Goal: Information Seeking & Learning: Learn about a topic

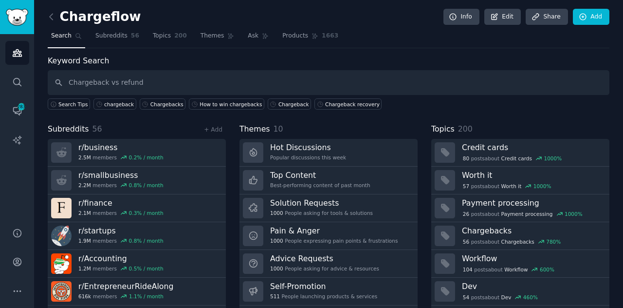
type input "Chargeback vs refund"
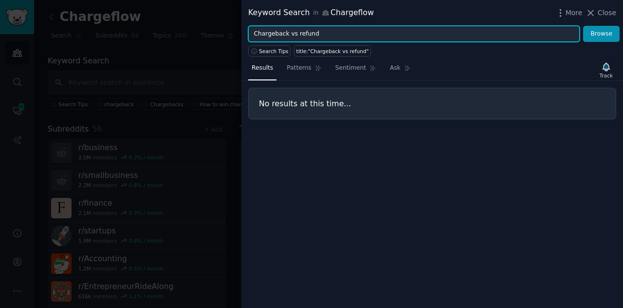
click at [304, 32] on input "Chargeback vs refund" at bounding box center [413, 34] width 331 height 17
click at [254, 33] on input "Chargeback" at bounding box center [413, 34] width 331 height 17
click at [583, 26] on button "Browse" at bounding box center [601, 34] width 37 height 17
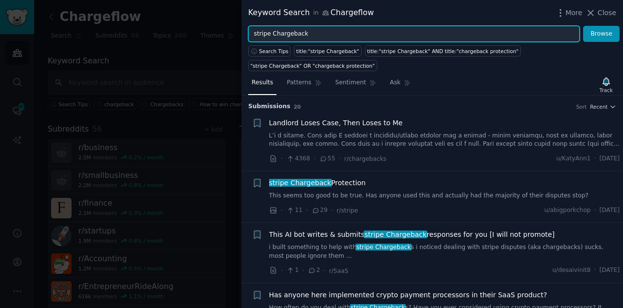
click at [261, 32] on input "stripe Chargeback" at bounding box center [413, 34] width 331 height 17
click at [306, 37] on input "Chargeback" at bounding box center [413, 34] width 331 height 17
click at [583, 26] on button "Browse" at bounding box center [601, 34] width 37 height 17
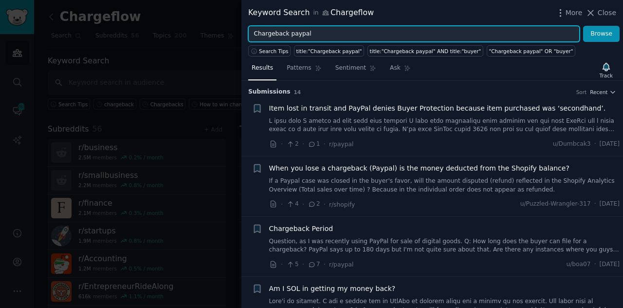
click at [294, 35] on input "Chargeback paypal" at bounding box center [413, 34] width 331 height 17
click at [583, 26] on button "Browse" at bounding box center [601, 34] width 37 height 17
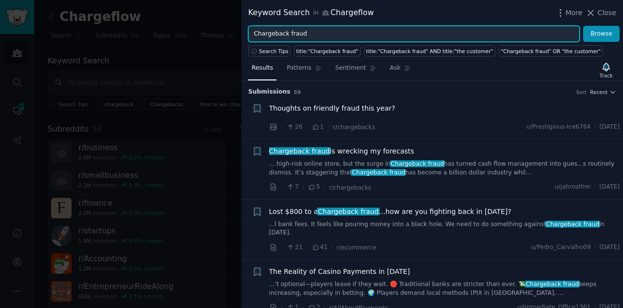
click at [294, 35] on input "Chargeback fraud" at bounding box center [413, 34] width 331 height 17
click at [258, 32] on input "Chargeback" at bounding box center [413, 34] width 331 height 17
type input "fraudulent Chargeback"
click at [583, 26] on button "Browse" at bounding box center [601, 34] width 37 height 17
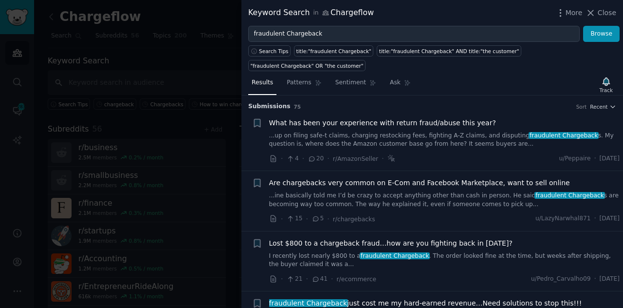
click at [348, 131] on link "...up on filing safe-t claims, charging restocking fees, fighting A-Z claims, a…" at bounding box center [444, 139] width 351 height 17
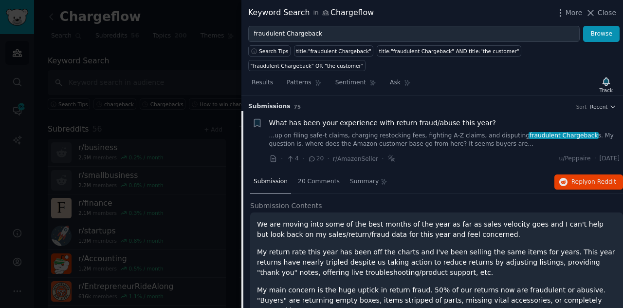
scroll to position [15, 0]
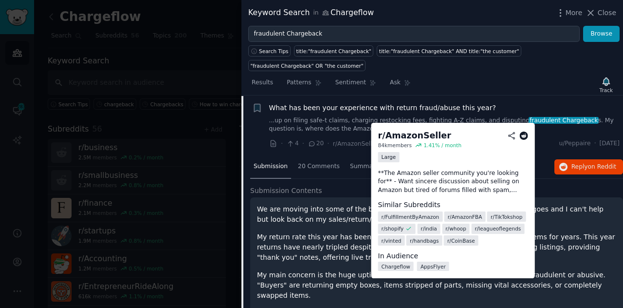
click at [497, 242] on dd "r/ FulfillmentByAmazon r/ AmazonFBA r/ TikTokshop r/ shopify r/ india r/ whoop …" at bounding box center [453, 228] width 150 height 36
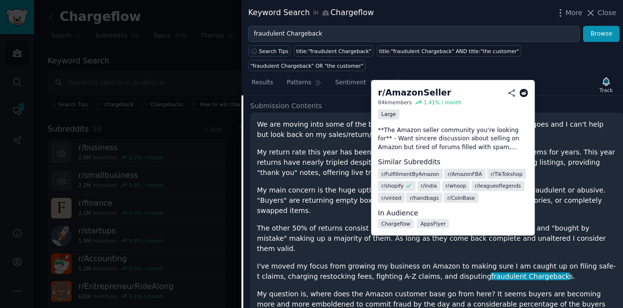
scroll to position [104, 0]
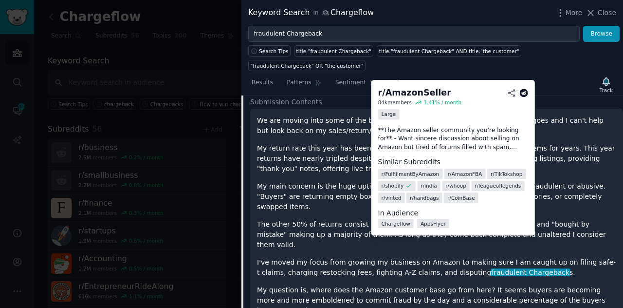
click at [579, 188] on div "We are moving into some of the best months of the year as far as sales velocity…" at bounding box center [436, 229] width 359 height 228
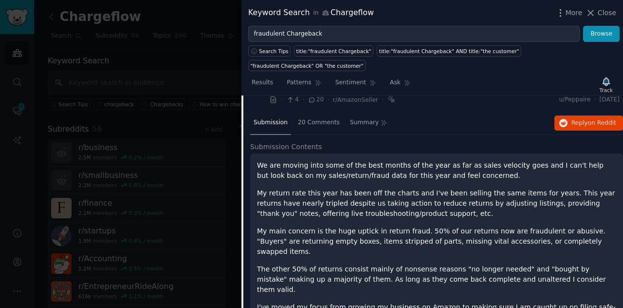
scroll to position [51, 0]
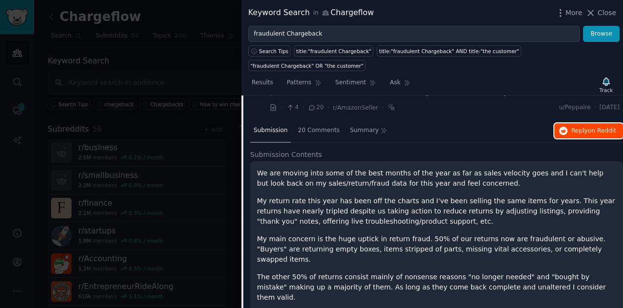
click at [574, 127] on span "Reply on Reddit" at bounding box center [593, 131] width 45 height 9
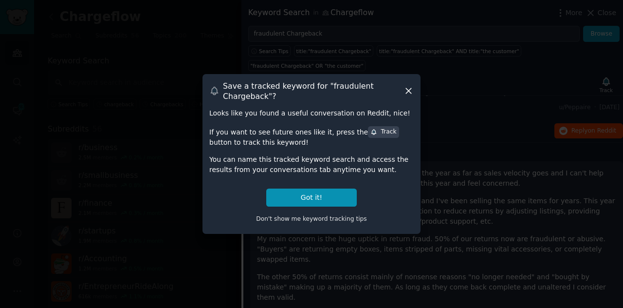
click at [370, 130] on div "Track" at bounding box center [383, 132] width 26 height 9
click at [312, 192] on button "Got it!" at bounding box center [311, 197] width 91 height 18
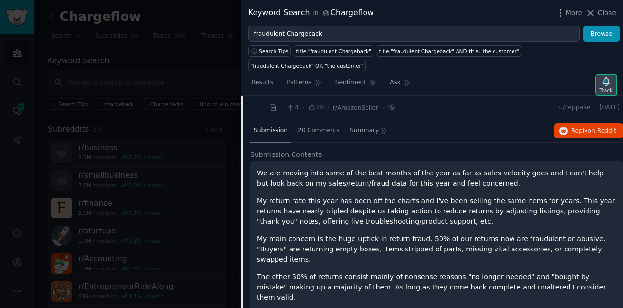
click at [612, 87] on div "Track" at bounding box center [606, 90] width 13 height 7
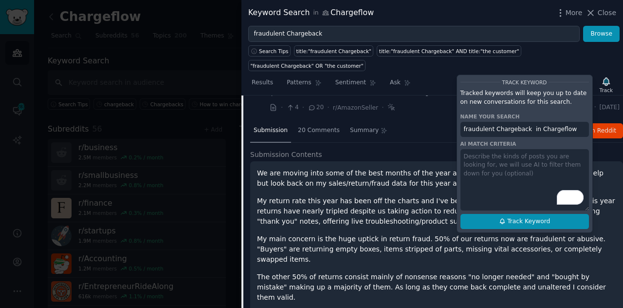
click at [495, 214] on button "Track Keyword" at bounding box center [524, 222] width 128 height 16
type input "fraudulent Chargeback in Chargeflow"
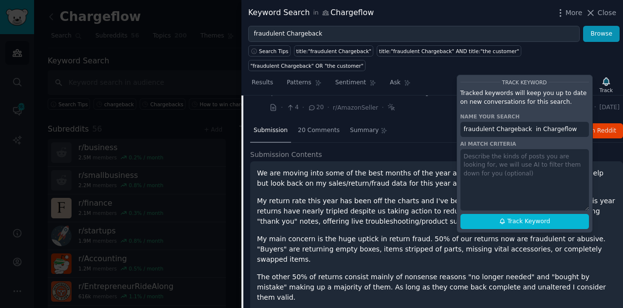
click at [454, 16] on div "Keyword Search in Chargeflow More Close" at bounding box center [432, 13] width 368 height 12
